Goal: Information Seeking & Learning: Learn about a topic

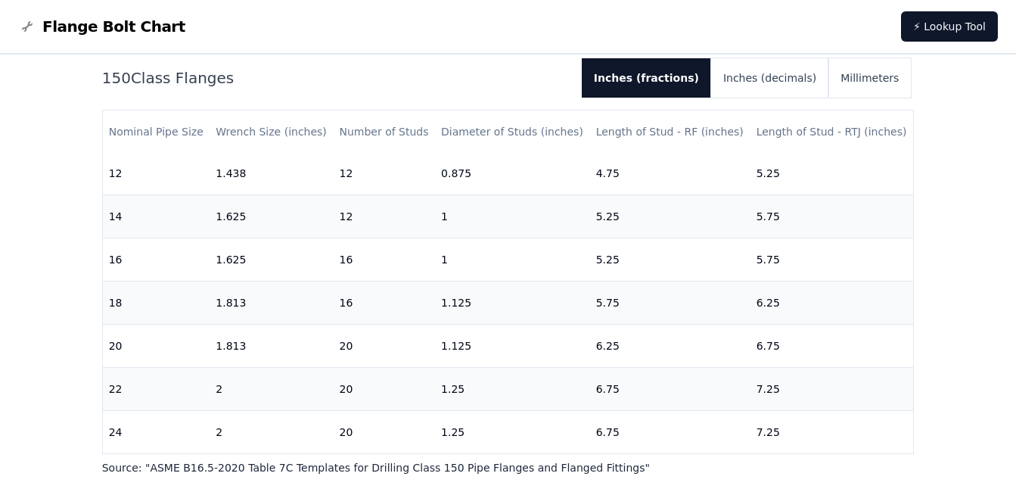
scroll to position [151, 0]
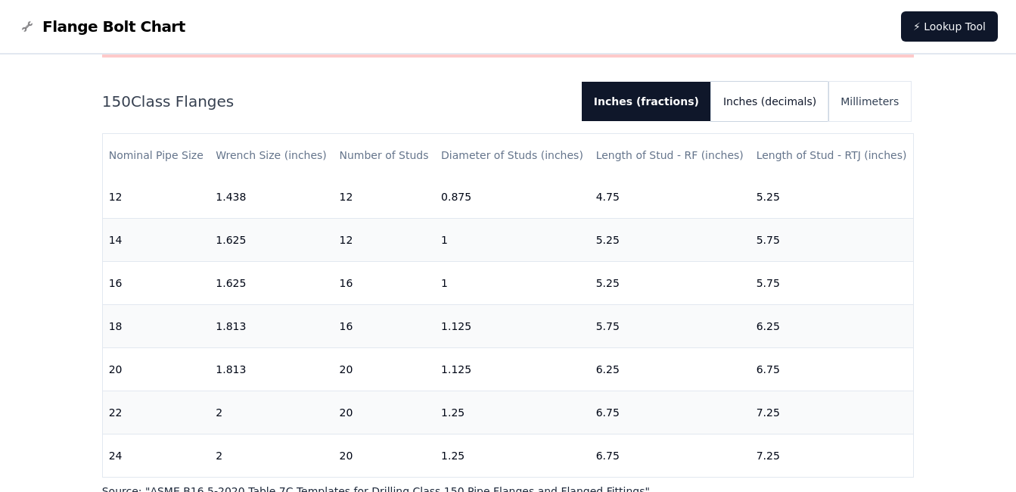
click at [782, 107] on button "Inches (decimals)" at bounding box center [769, 101] width 117 height 39
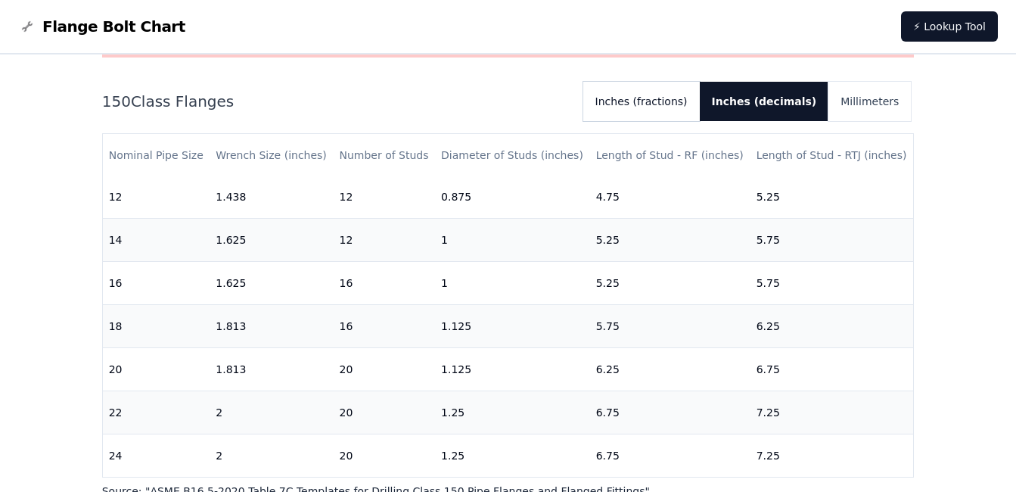
click at [683, 106] on button "Inches (fractions)" at bounding box center [641, 101] width 117 height 39
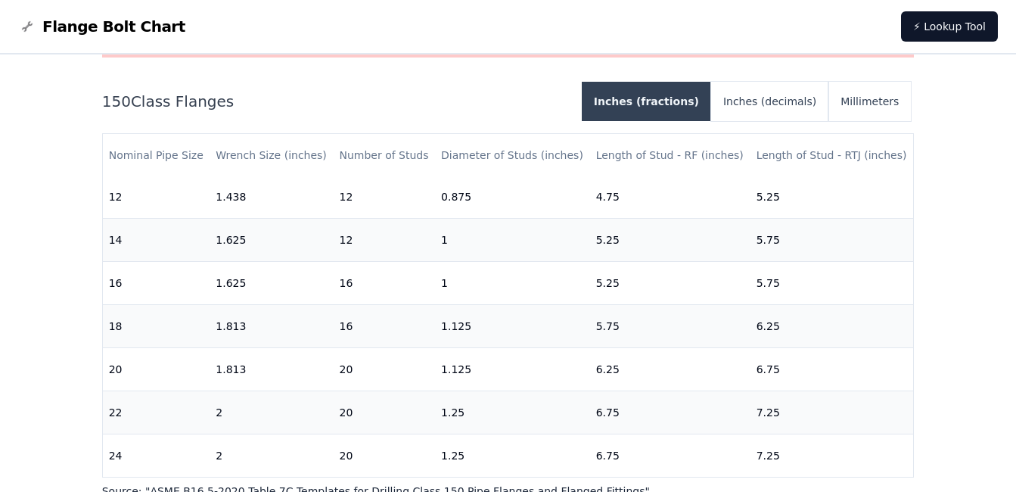
click at [683, 106] on button "Inches (fractions)" at bounding box center [646, 101] width 129 height 39
click at [788, 79] on div "Warning: For reference only Bolt lengths are sourced from the ASME standard lis…" at bounding box center [508, 240] width 813 height 517
click at [783, 94] on button "Inches (decimals)" at bounding box center [769, 101] width 117 height 39
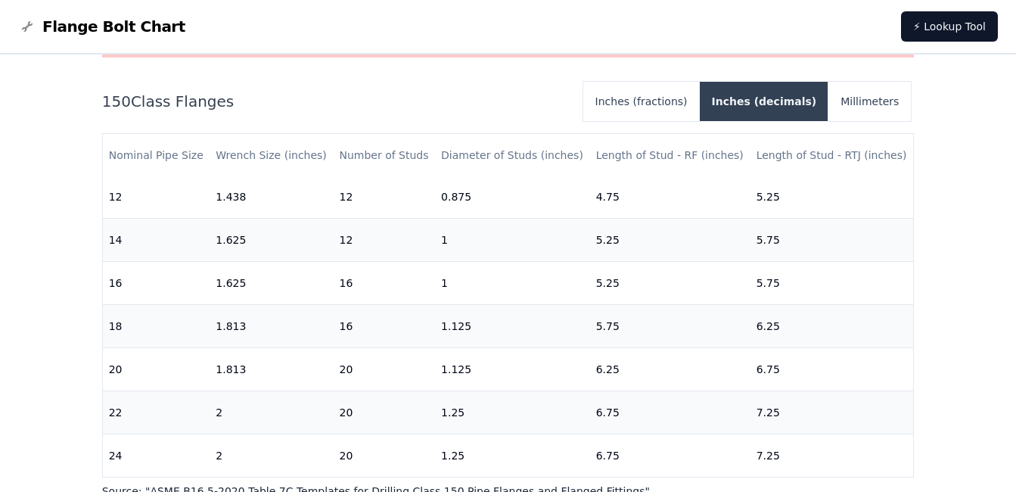
click at [782, 94] on button "Inches (decimals)" at bounding box center [764, 101] width 129 height 39
click at [848, 102] on button "Millimeters" at bounding box center [869, 101] width 82 height 39
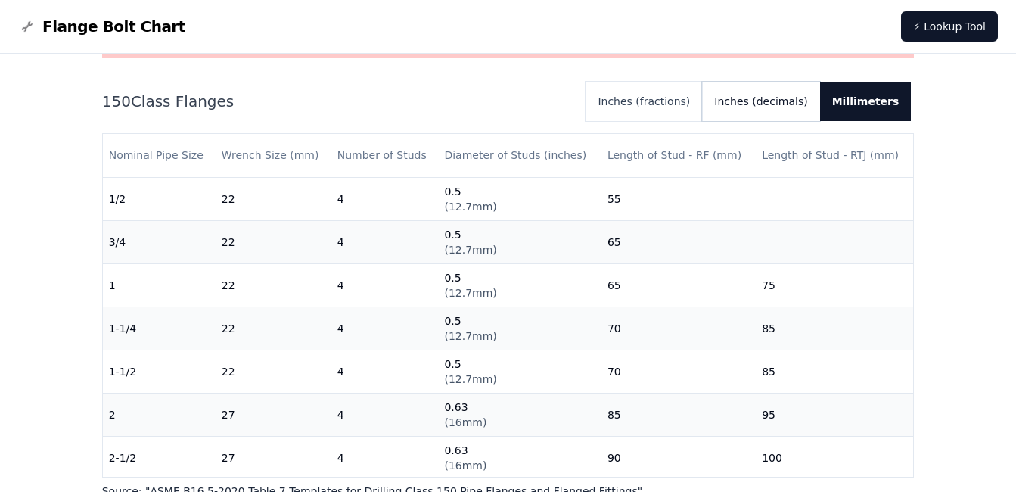
click at [797, 105] on button "Inches (decimals)" at bounding box center [760, 101] width 117 height 39
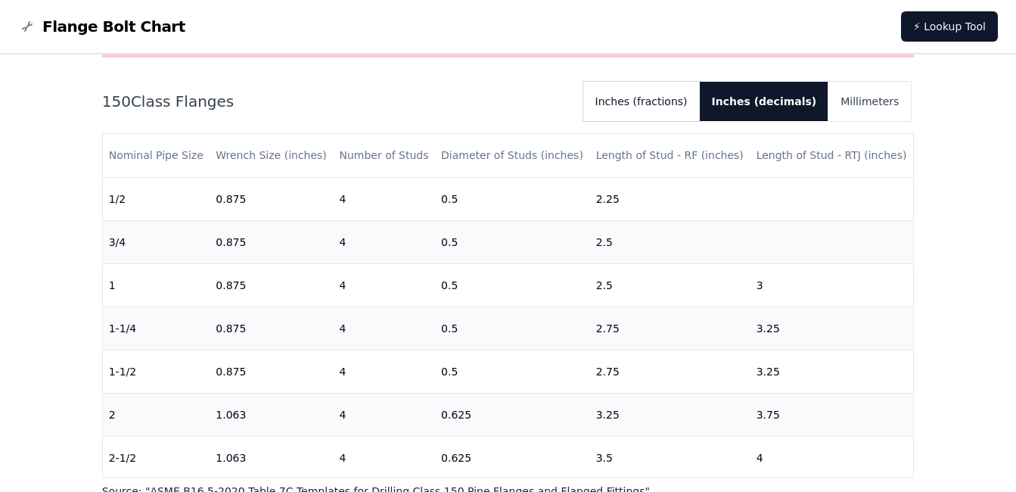
click at [700, 110] on button "Inches (fractions)" at bounding box center [641, 101] width 117 height 39
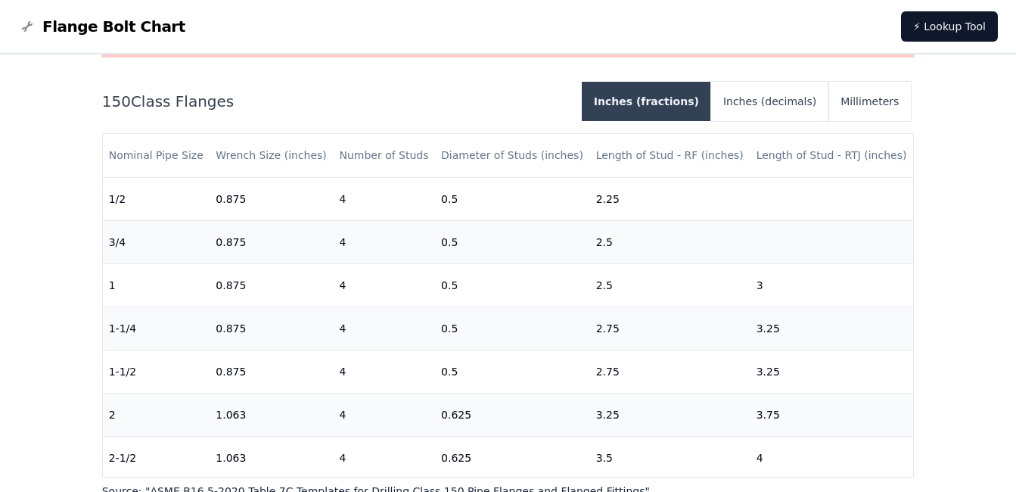
click at [704, 110] on button "Inches (fractions)" at bounding box center [646, 101] width 129 height 39
click at [878, 97] on button "Millimeters" at bounding box center [869, 101] width 82 height 39
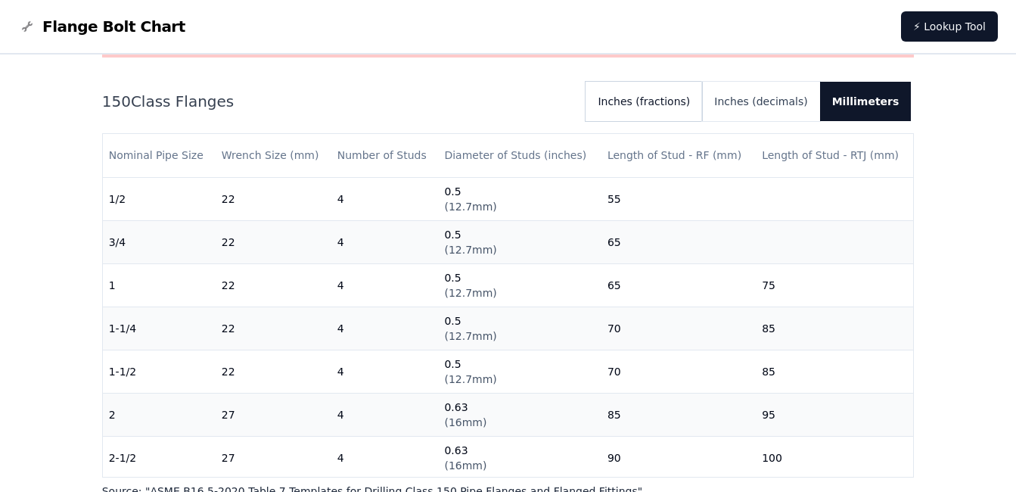
click at [644, 87] on button "Inches (fractions)" at bounding box center [644, 101] width 117 height 39
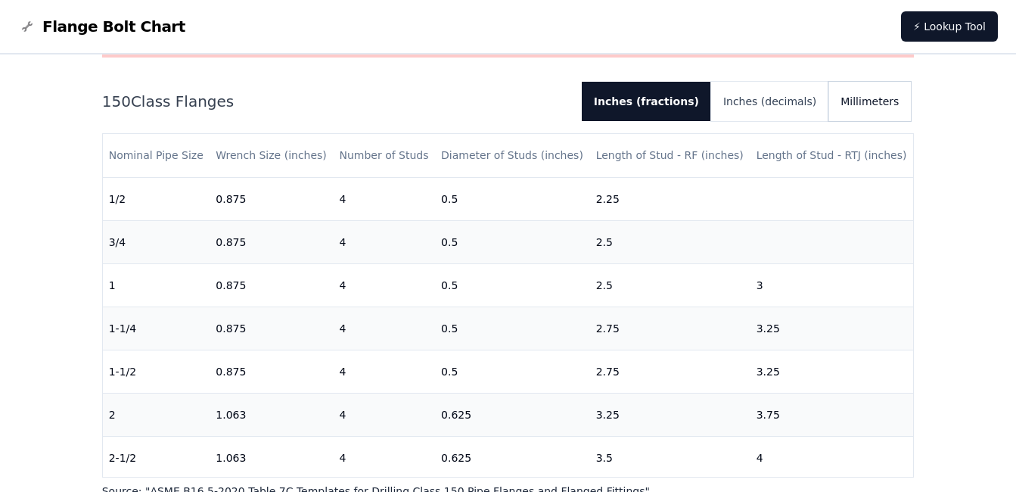
click at [852, 84] on button "Millimeters" at bounding box center [869, 101] width 82 height 39
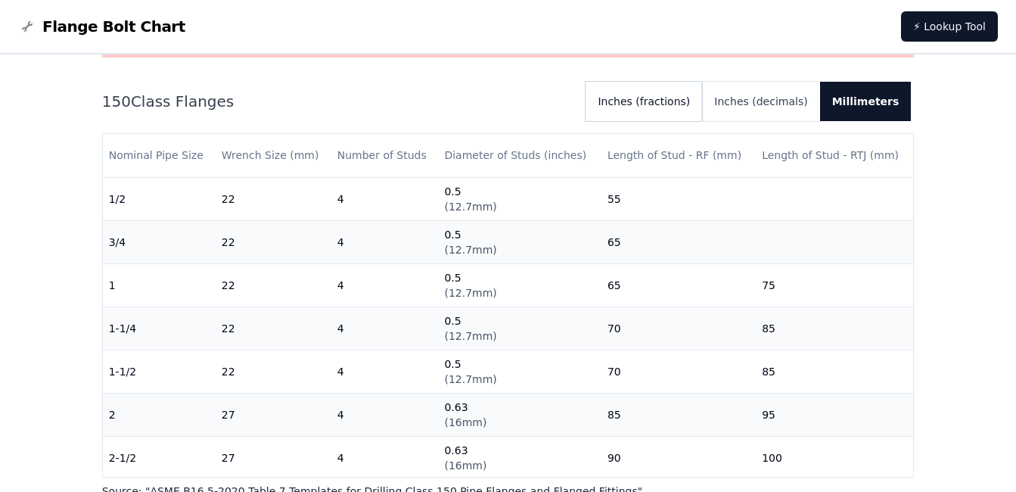
click at [695, 92] on button "Inches (fractions)" at bounding box center [644, 101] width 117 height 39
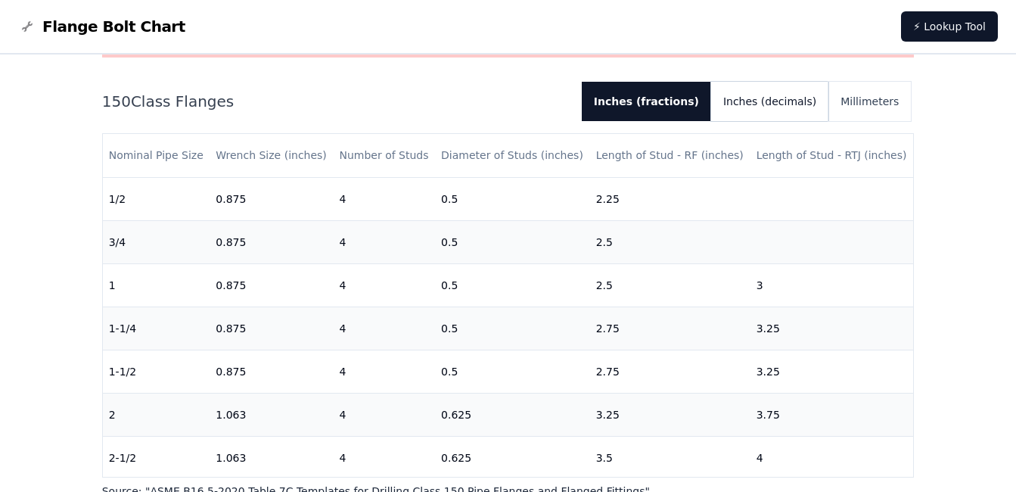
click at [778, 85] on button "Inches (decimals)" at bounding box center [769, 101] width 117 height 39
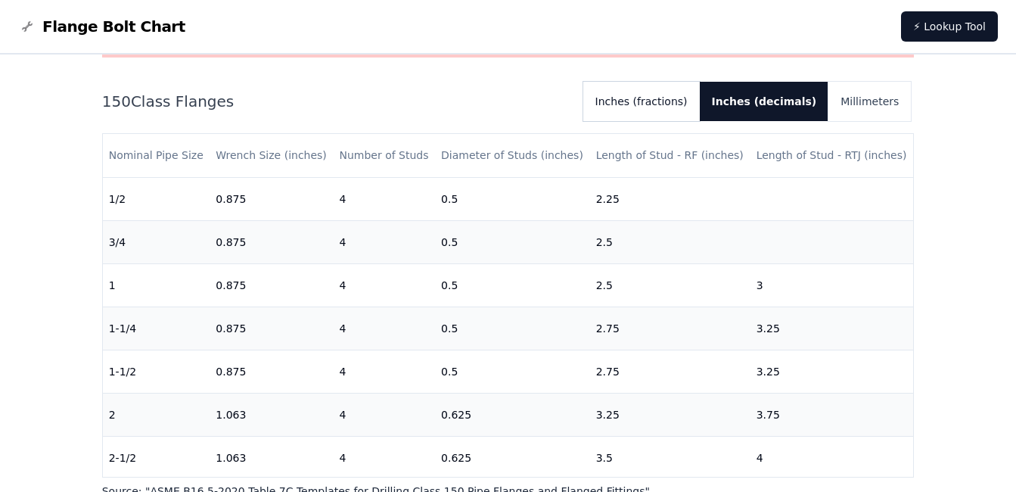
click at [700, 110] on button "Inches (fractions)" at bounding box center [641, 101] width 117 height 39
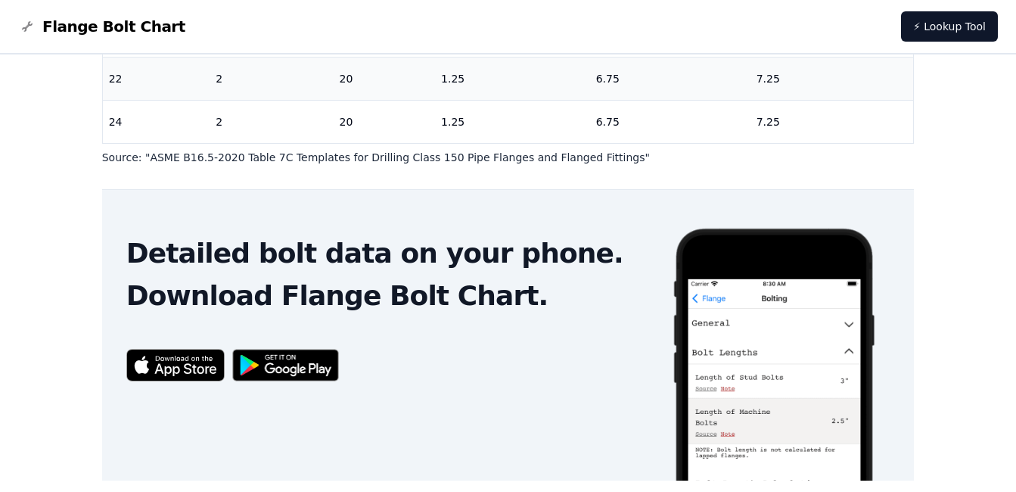
scroll to position [528, 0]
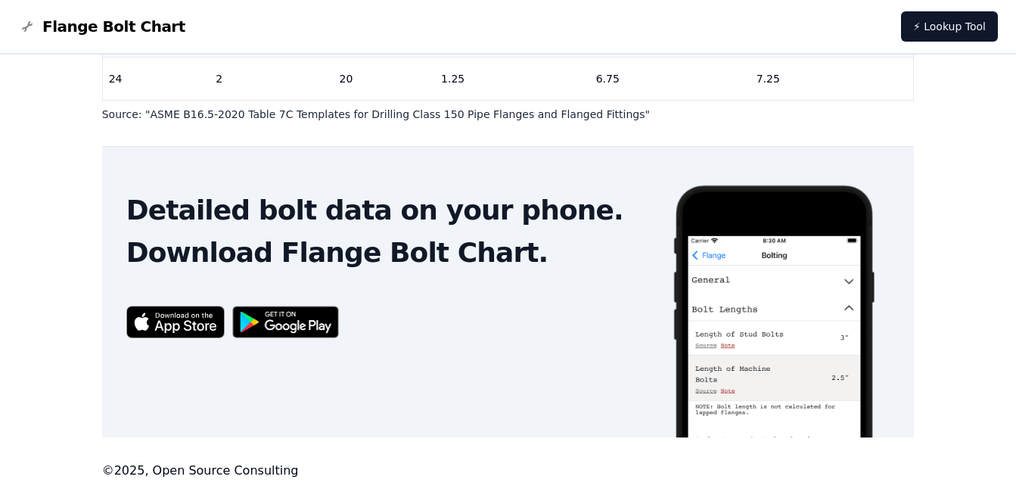
click at [213, 319] on img at bounding box center [175, 322] width 98 height 33
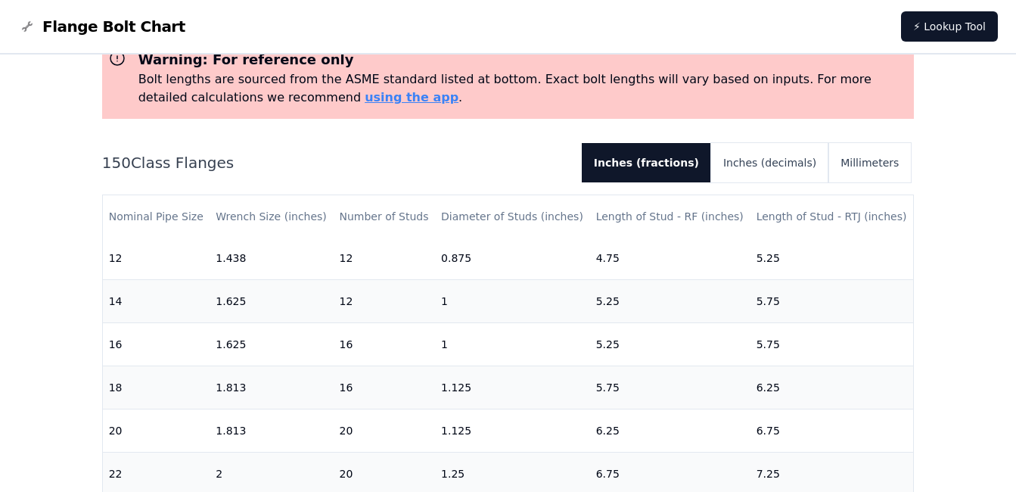
scroll to position [151, 0]
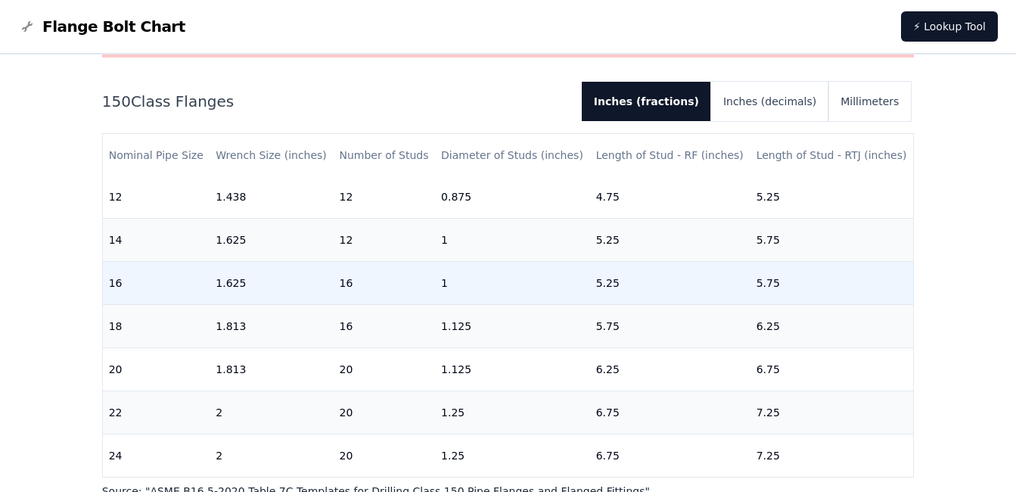
click at [140, 275] on td "16" at bounding box center [156, 282] width 107 height 43
